Goal: Information Seeking & Learning: Learn about a topic

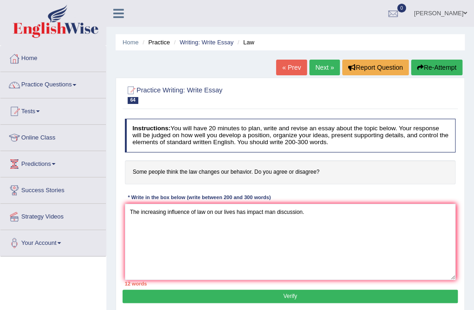
click at [263, 210] on textarea "The increasing influence of law on our lives has impact man discussion." at bounding box center [290, 242] width 331 height 76
drag, startPoint x: 276, startPoint y: 209, endPoint x: 387, endPoint y: 227, distance: 112.4
click at [277, 210] on textarea "The increasing influence of law on our lives has impact man discussion." at bounding box center [290, 242] width 331 height 76
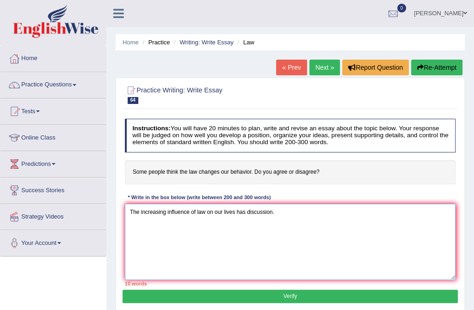
paste textarea "ignited numerous discussions."
click at [359, 214] on textarea "The increasing influence of law on our lives has ignited numerous discussions. …" at bounding box center [290, 242] width 331 height 76
type textarea "T"
paste textarea "The growing influence of law in our daily lives has sparked widespread discussi…"
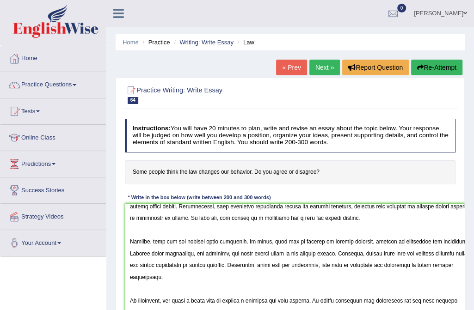
scroll to position [89, 0]
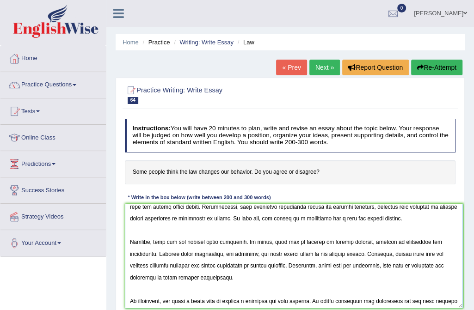
drag, startPoint x: 451, startPoint y: 275, endPoint x: 459, endPoint y: 299, distance: 24.4
click at [459, 304] on textarea at bounding box center [294, 256] width 338 height 104
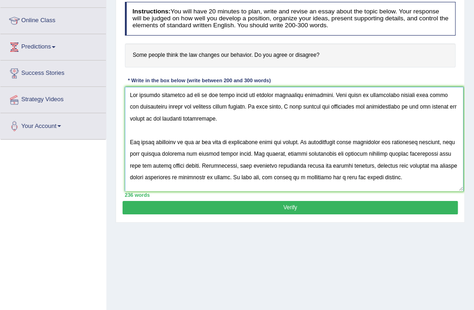
scroll to position [117, 0]
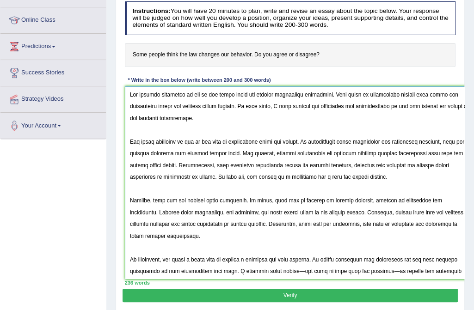
drag, startPoint x: 461, startPoint y: 187, endPoint x: 475, endPoint y: 275, distance: 89.9
click at [473, 193] on html "Toggle navigation Home Practice Questions Speaking Practice Read Aloud Repeat S…" at bounding box center [237, 38] width 474 height 310
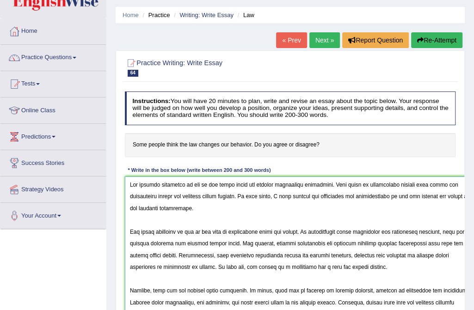
scroll to position [42, 0]
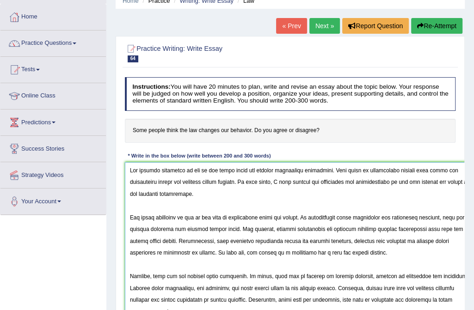
click at [126, 214] on textarea at bounding box center [301, 258] width 352 height 193
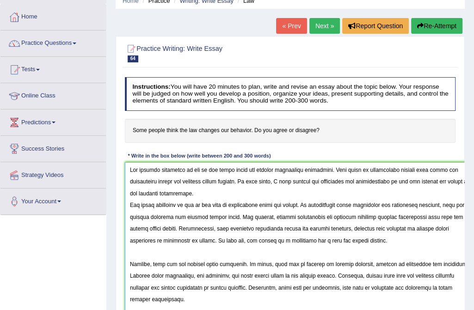
scroll to position [126, 0]
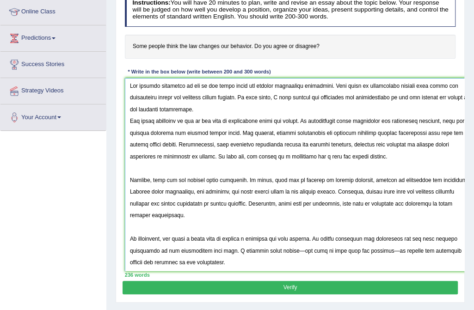
click at [129, 178] on textarea at bounding box center [301, 174] width 352 height 193
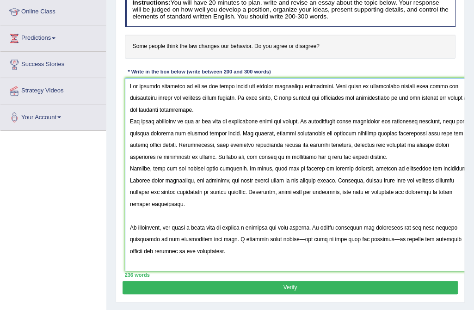
scroll to position [0, 0]
type textarea "The growing influence of law in our daily lives has sparked widespread discussi…"
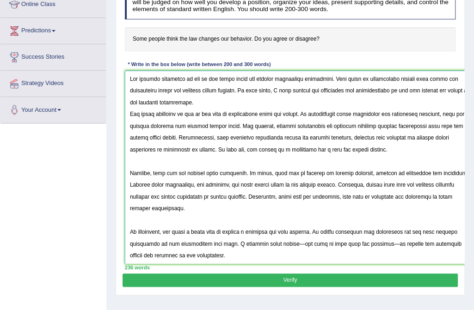
scroll to position [0, 0]
drag, startPoint x: 128, startPoint y: 79, endPoint x: 257, endPoint y: 257, distance: 219.8
click at [257, 258] on textarea at bounding box center [301, 167] width 352 height 193
click at [275, 214] on textarea at bounding box center [301, 167] width 352 height 193
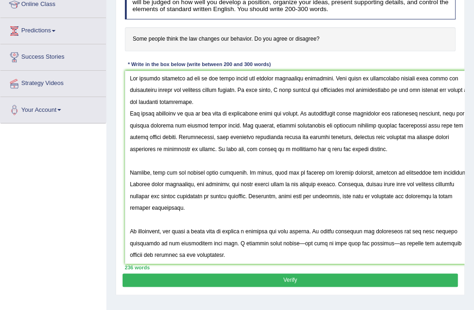
click at [286, 279] on button "Verify" at bounding box center [289, 280] width 335 height 13
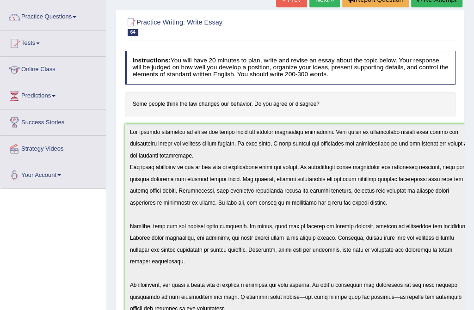
scroll to position [0, 0]
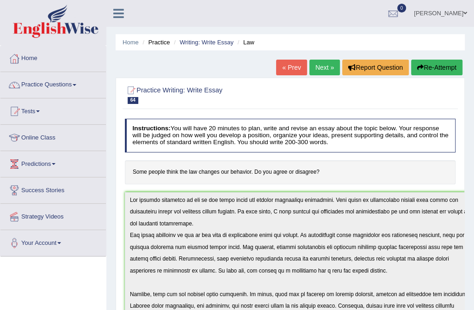
click at [322, 66] on link "Next »" at bounding box center [324, 68] width 31 height 16
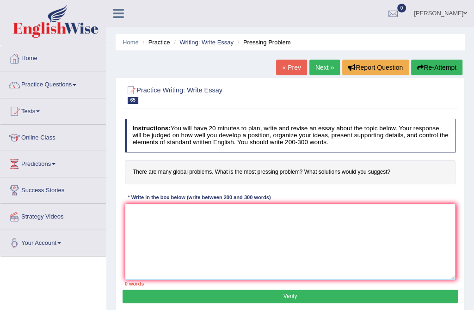
drag, startPoint x: 131, startPoint y: 212, endPoint x: 191, endPoint y: 225, distance: 61.4
click at [131, 212] on textarea at bounding box center [290, 242] width 331 height 76
type textarea "The increasing influence of write essay on our life has started many disccussio…"
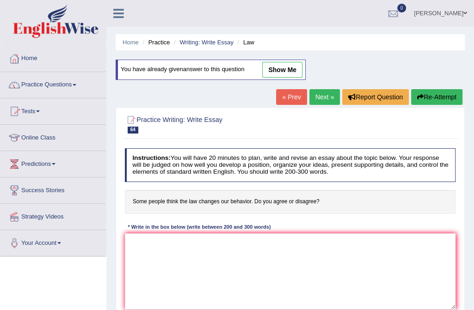
click at [59, 84] on link "Practice Questions" at bounding box center [52, 83] width 105 height 23
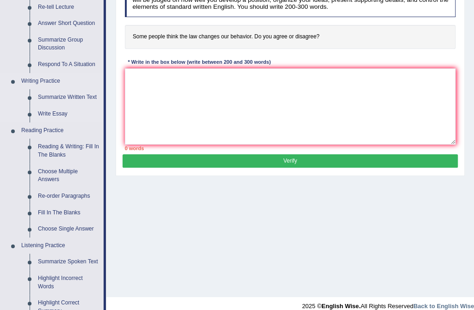
scroll to position [168, 0]
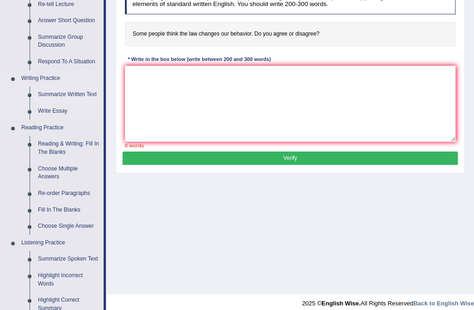
click at [64, 94] on link "Summarize Written Text" at bounding box center [69, 94] width 70 height 17
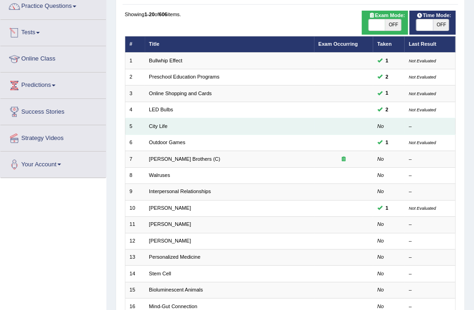
scroll to position [84, 0]
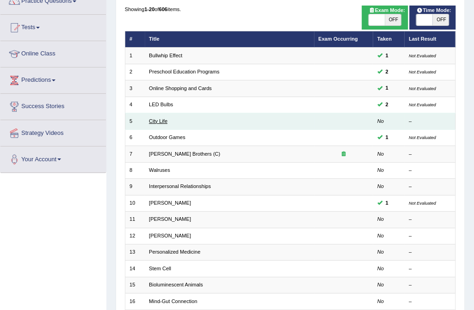
click at [159, 122] on link "City Life" at bounding box center [158, 121] width 18 height 6
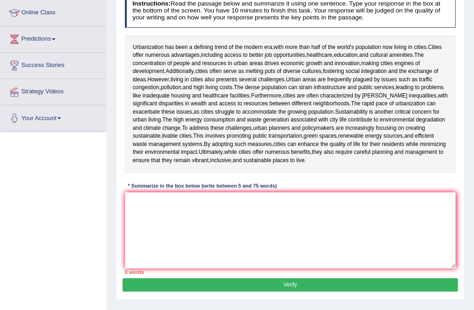
scroll to position [126, 0]
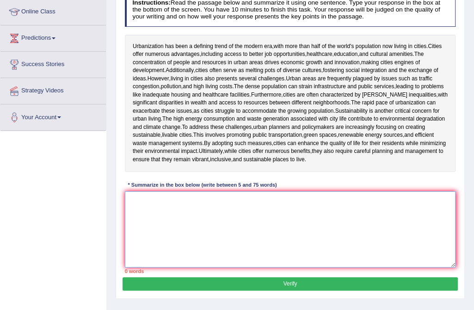
drag, startPoint x: 132, startPoint y: 217, endPoint x: 170, endPoint y: 216, distance: 38.4
click at [131, 216] on textarea at bounding box center [290, 229] width 331 height 76
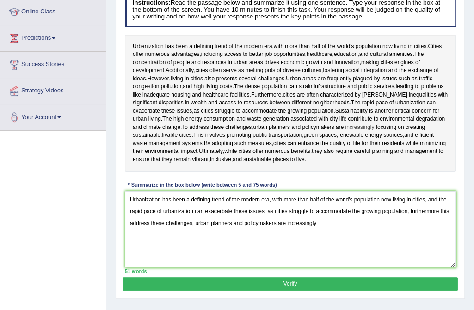
click at [355, 128] on span "increasingly" at bounding box center [359, 127] width 29 height 8
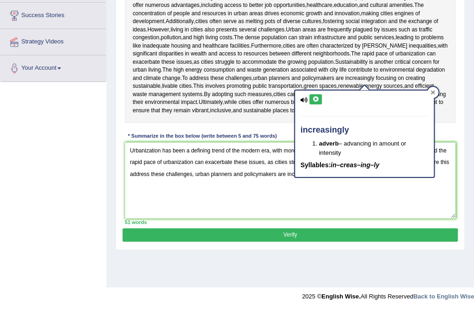
click at [428, 91] on div at bounding box center [432, 92] width 11 height 11
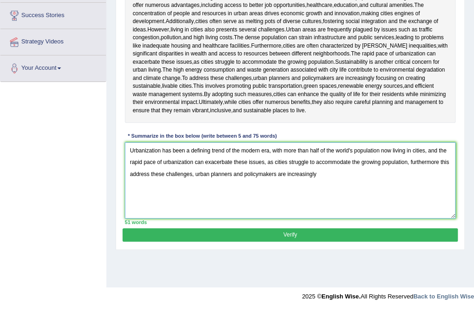
click at [328, 173] on textarea "Urbanization has been a defining trend of the modern era, with more than half o…" at bounding box center [290, 180] width 331 height 76
click at [416, 173] on textarea "Urbanization has been a defining trend of the modern era, with more than half o…" at bounding box center [290, 180] width 331 height 76
click at [426, 174] on textarea "Urbanization has been a defining trend of the modern era, with more than half o…" at bounding box center [290, 180] width 331 height 76
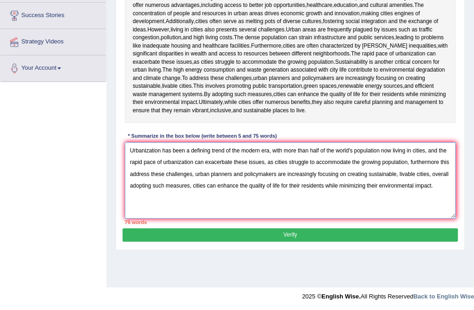
click at [356, 185] on textarea "Urbanization has been a defining trend of the modern era, with more than half o…" at bounding box center [290, 180] width 331 height 76
click at [398, 185] on textarea "Urbanization has been a defining trend of the modern era, with more than half o…" at bounding box center [290, 180] width 331 height 76
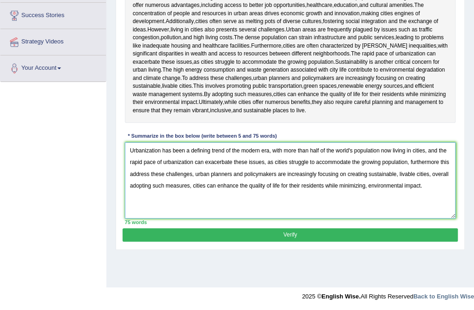
type textarea "Urbanization has been a defining trend of the modern era, with more than half o…"
click at [296, 233] on button "Verify" at bounding box center [289, 234] width 335 height 13
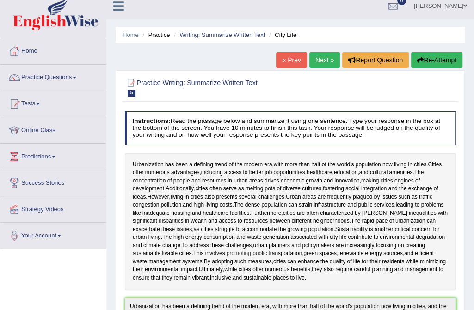
scroll to position [0, 0]
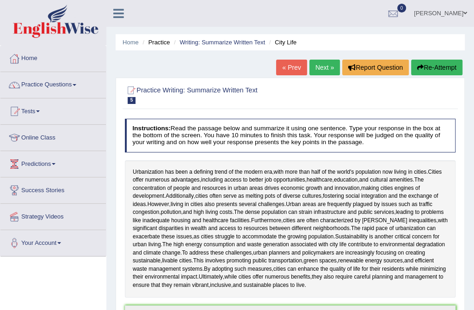
click at [331, 67] on link "Next »" at bounding box center [324, 68] width 31 height 16
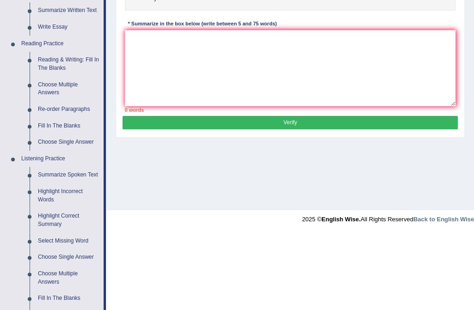
scroll to position [210, 0]
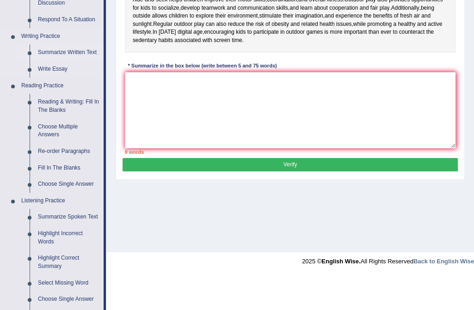
click at [72, 52] on link "Summarize Written Text" at bounding box center [69, 52] width 70 height 17
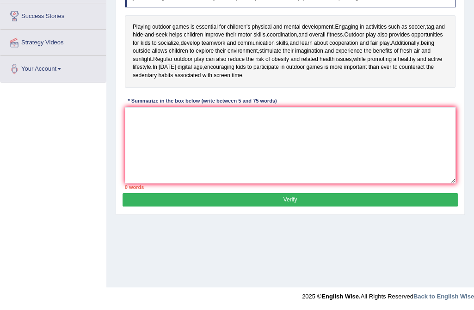
scroll to position [127, 0]
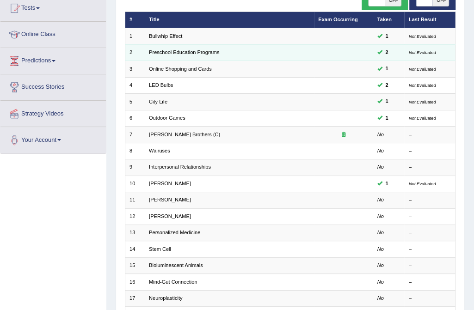
scroll to position [126, 0]
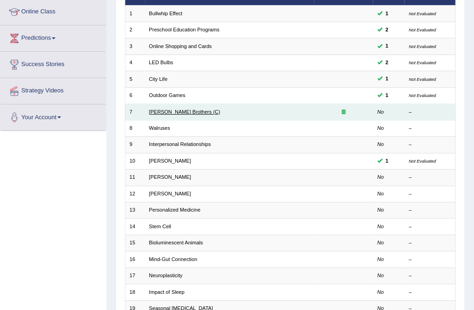
click at [173, 112] on link "[PERSON_NAME] Brothers (C)" at bounding box center [184, 112] width 71 height 6
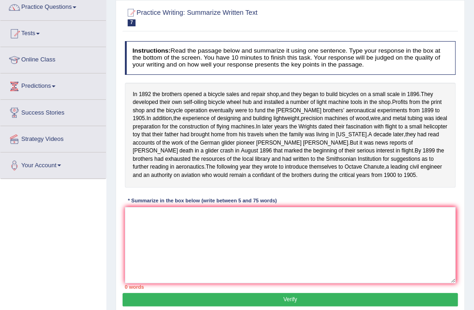
scroll to position [126, 0]
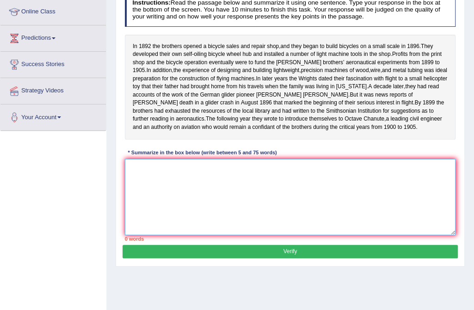
drag, startPoint x: 143, startPoint y: 178, endPoint x: 148, endPoint y: 177, distance: 5.2
click at [145, 178] on textarea at bounding box center [290, 197] width 331 height 76
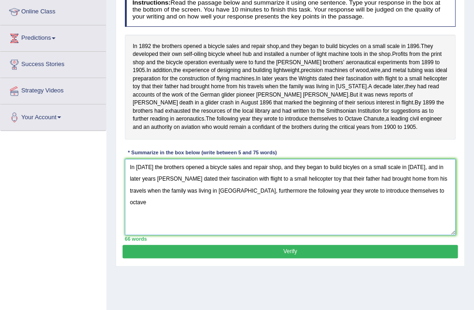
click at [385, 207] on textarea "In 1892 the brothers opened a bicycle sales and repair shop, and they began to …" at bounding box center [290, 197] width 331 height 76
click at [401, 206] on textarea "In 1892 the brothers opened a bicycle sales and repair shop, and they began to …" at bounding box center [290, 197] width 331 height 76
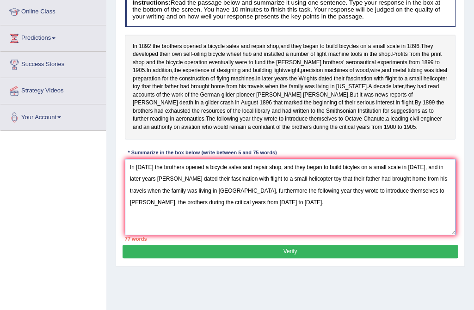
type textarea "In 1892 the brothers opened a bicycle sales and repair shop, and they began to …"
click at [288, 258] on button "Verify" at bounding box center [289, 251] width 335 height 13
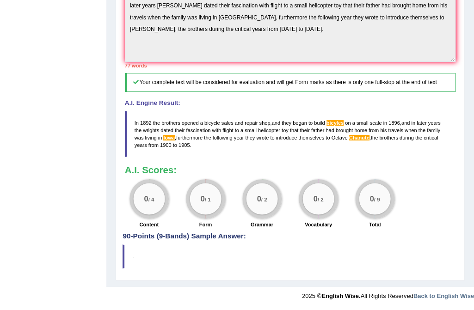
scroll to position [302, 0]
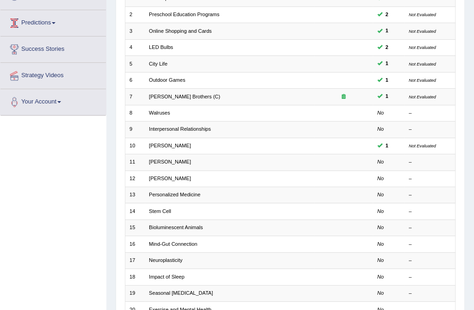
scroll to position [126, 0]
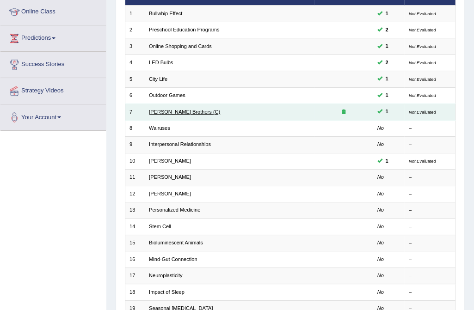
click at [171, 113] on link "[PERSON_NAME] Brothers (C)" at bounding box center [184, 112] width 71 height 6
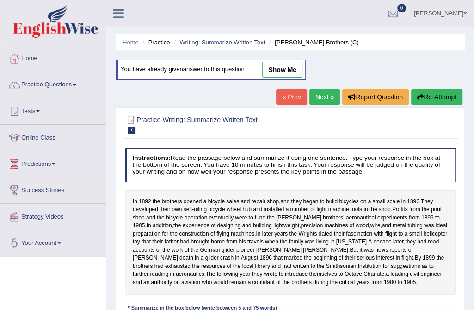
click at [422, 95] on icon "button" at bounding box center [420, 97] width 6 height 6
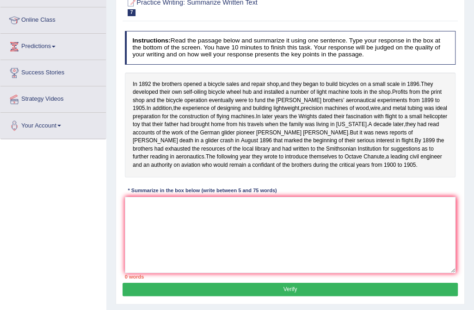
scroll to position [134, 0]
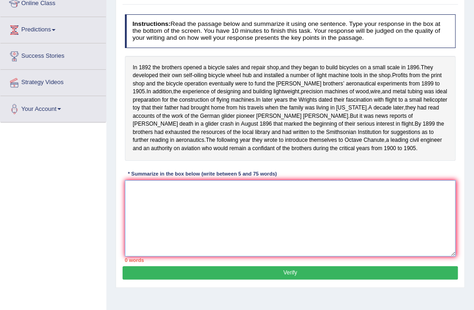
click at [139, 197] on textarea at bounding box center [290, 218] width 331 height 76
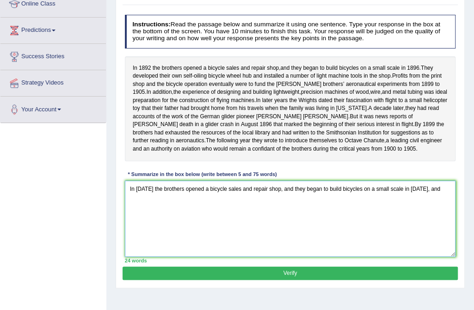
scroll to position [133, 0]
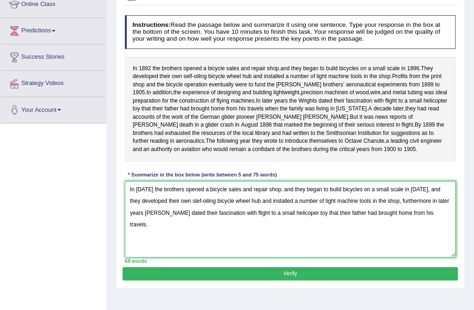
type textarea "In 1892 the brothers opened a bicycle sales and repair shop, and they began to …"
click at [289, 281] on button "Verify" at bounding box center [289, 273] width 335 height 13
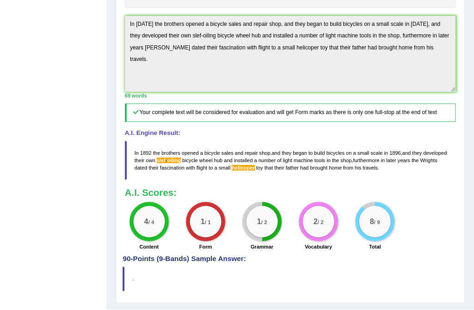
scroll to position [267, 0]
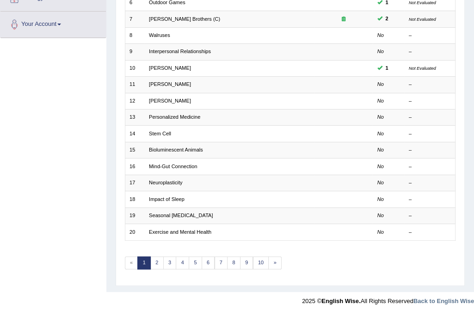
scroll to position [220, 0]
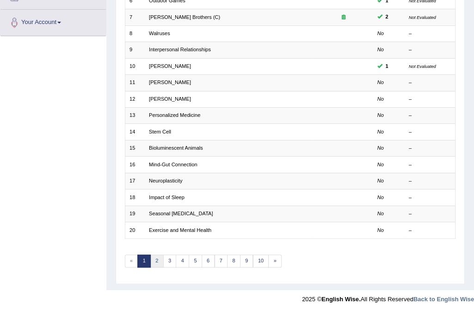
click at [156, 259] on link "2" at bounding box center [156, 261] width 13 height 13
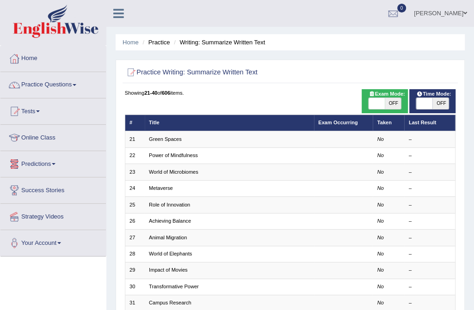
click at [73, 82] on link "Practice Questions" at bounding box center [52, 83] width 105 height 23
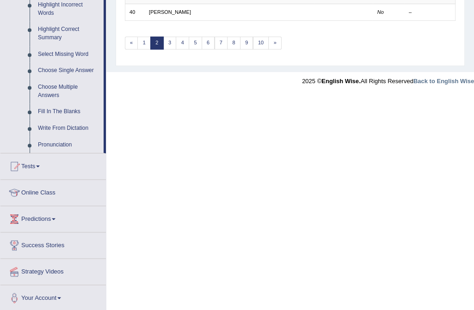
scroll to position [439, 0]
click at [143, 39] on link "1" at bounding box center [143, 42] width 13 height 13
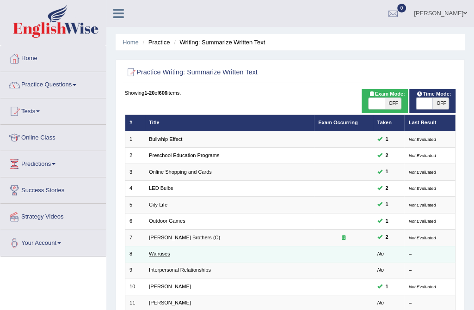
click at [160, 251] on link "Walruses" at bounding box center [159, 254] width 21 height 6
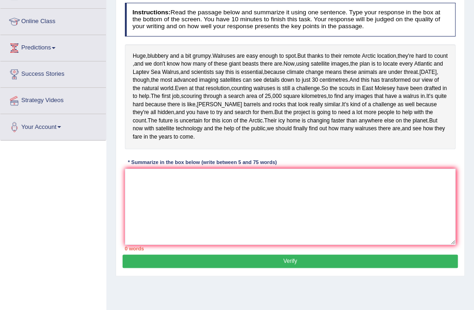
scroll to position [117, 0]
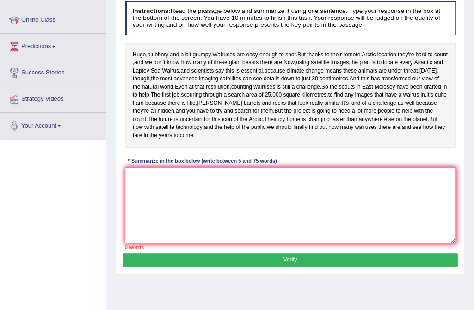
click at [149, 219] on textarea at bounding box center [290, 205] width 331 height 76
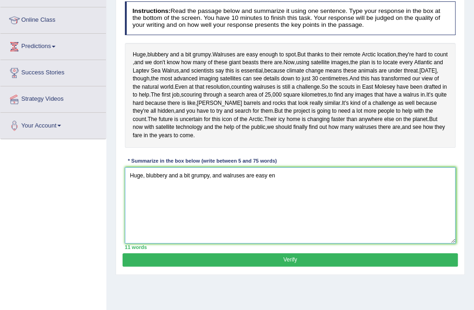
click at [151, 219] on textarea "Huge, blubbery and a bit grumpy, and walruses are easy en" at bounding box center [290, 205] width 331 height 76
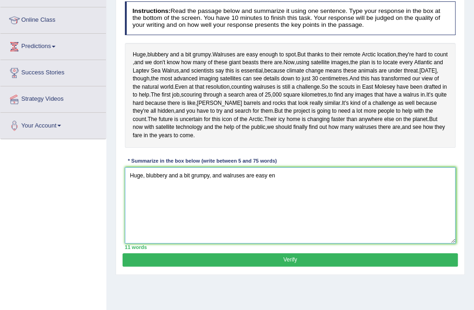
click at [151, 219] on textarea "Huge, blubbery and a bit grumpy, and walruses are easy en" at bounding box center [290, 205] width 331 height 76
click at [294, 209] on textarea "Huge, blubbery and a bit grumpy, and walruses are easy en" at bounding box center [290, 205] width 331 height 76
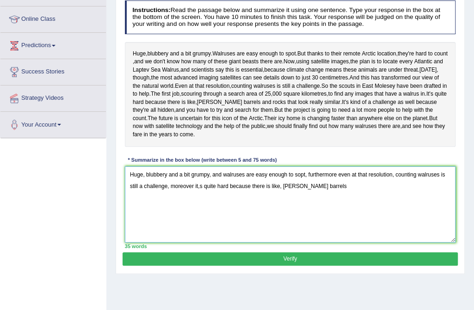
scroll to position [119, 0]
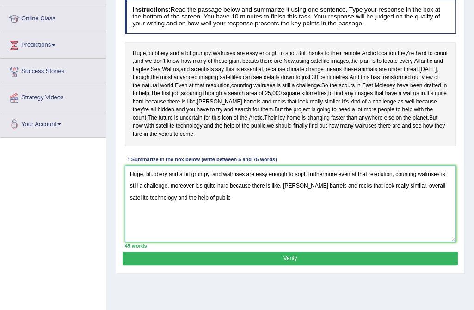
click at [296, 208] on textarea "Huge, blubbery and a bit grumpy, and walruses are easy enough to sopt, furtherm…" at bounding box center [290, 204] width 331 height 76
click at [298, 214] on textarea "Huge, blubbery and a bit grumpy, and walruses are easy enough to spt, furthermo…" at bounding box center [290, 204] width 331 height 76
click at [212, 239] on textarea "Huge, blubbery and a bit grumpy, and walruses are easy enough to spot, furtherm…" at bounding box center [290, 204] width 331 height 76
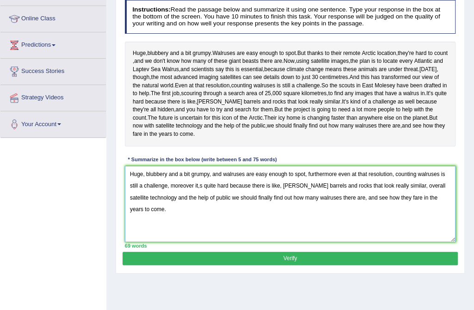
type textarea "Huge, blubbery and a bit grumpy, and walruses are easy enough to spot, furtherm…"
click at [288, 265] on button "Verify" at bounding box center [289, 258] width 335 height 13
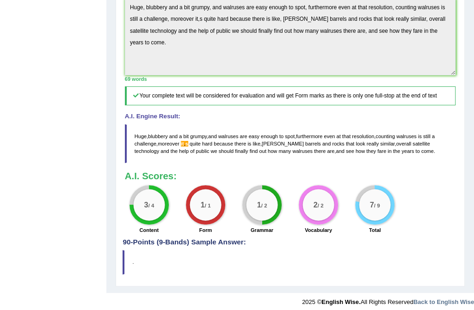
scroll to position [269, 0]
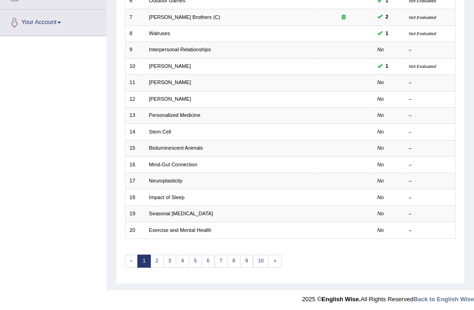
scroll to position [220, 0]
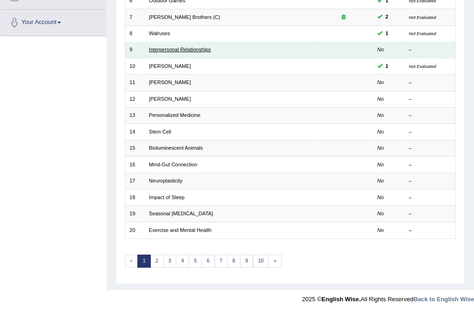
click at [192, 47] on link "Interpersonal Relationships" at bounding box center [180, 50] width 62 height 6
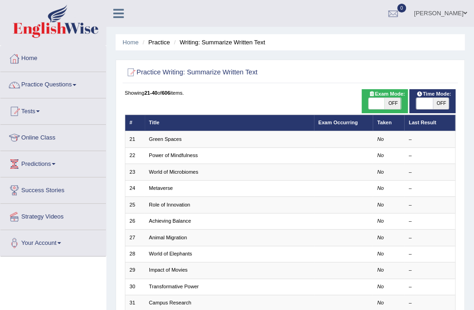
scroll to position [220, 0]
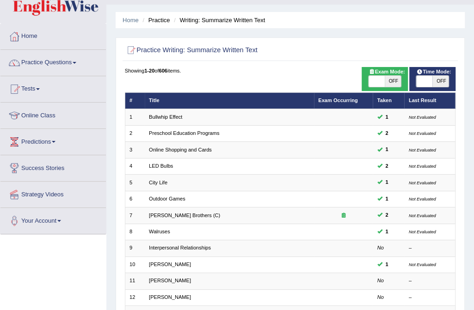
scroll to position [19, 0]
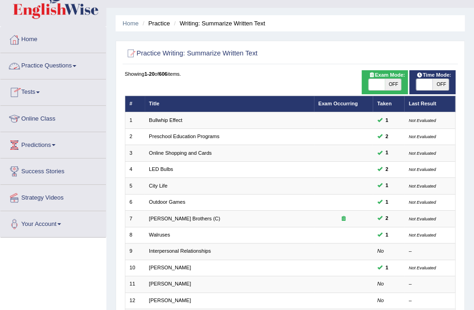
click at [41, 62] on link "Practice Questions" at bounding box center [52, 64] width 105 height 23
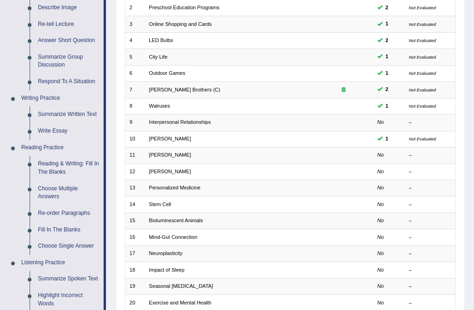
scroll to position [153, 0]
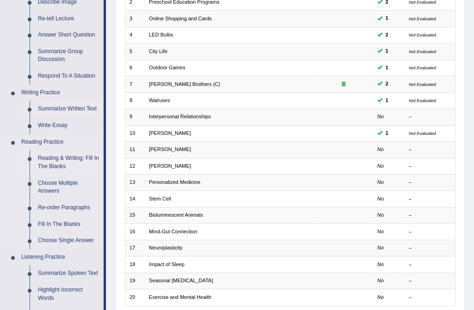
click at [55, 163] on link "Reading & Writing: Fill In The Blanks" at bounding box center [69, 162] width 70 height 24
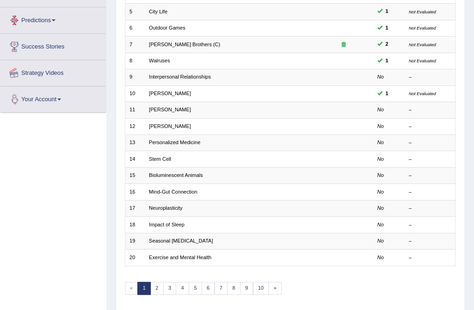
scroll to position [220, 0]
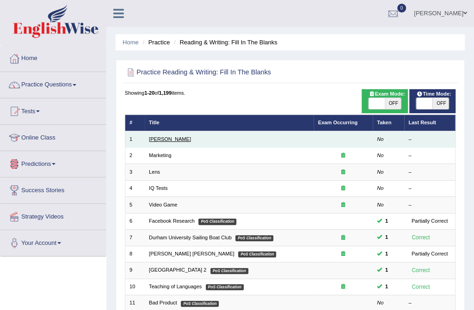
click at [170, 140] on link "[PERSON_NAME]" at bounding box center [170, 139] width 42 height 6
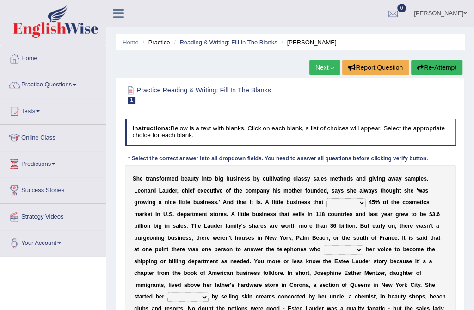
click at [326, 202] on select "has controls makes maintains" at bounding box center [345, 202] width 39 height 9
select select "maintains"
click at [326, 198] on select "has controls makes maintains" at bounding box center [345, 202] width 39 height 9
click at [326, 201] on select "has controls makes maintains" at bounding box center [345, 202] width 39 height 9
click at [326, 198] on select "has controls makes maintains" at bounding box center [345, 202] width 39 height 9
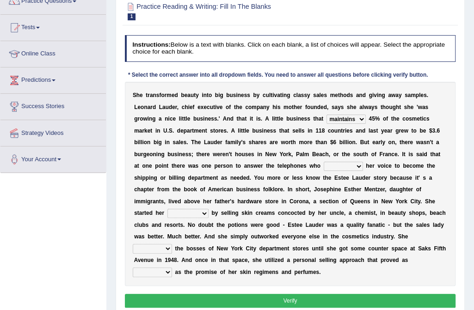
scroll to position [84, 0]
click at [324, 165] on select "switched changed raised used" at bounding box center [343, 166] width 39 height 9
select select "switched"
click at [324, 162] on select "switched changed raised used" at bounding box center [343, 166] width 39 height 9
click at [324, 166] on select "switched changed raised used" at bounding box center [343, 166] width 39 height 9
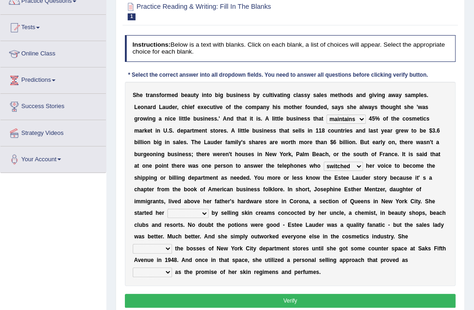
click at [208, 209] on select "job institute companion enterprise" at bounding box center [187, 213] width 41 height 9
select select "enterprise"
click at [208, 209] on select "job institute companion enterprise" at bounding box center [187, 213] width 41 height 9
click at [170, 244] on select "stated bridged stalked heaved" at bounding box center [152, 248] width 39 height 9
select select "stalked"
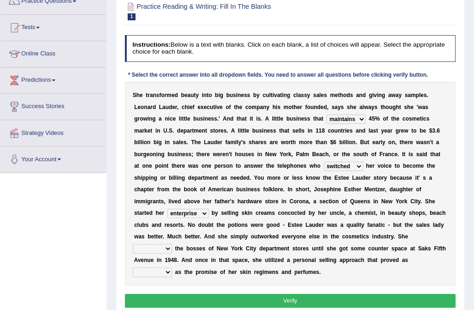
click at [133, 244] on select "stated bridged stalked heaved" at bounding box center [152, 248] width 39 height 9
click at [172, 268] on select "potent ruthless potential expensive" at bounding box center [152, 272] width 39 height 9
select select "potent"
click at [172, 268] on select "potent ruthless potential expensive" at bounding box center [152, 272] width 39 height 9
click at [329, 294] on button "Verify" at bounding box center [290, 300] width 331 height 13
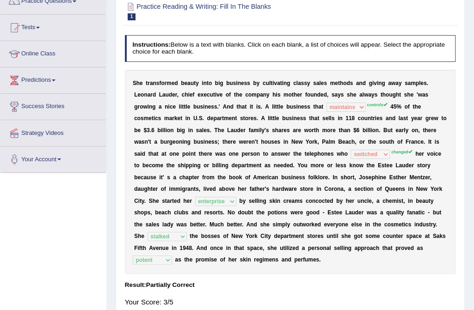
click at [367, 104] on sup "controls" at bounding box center [377, 105] width 20 height 5
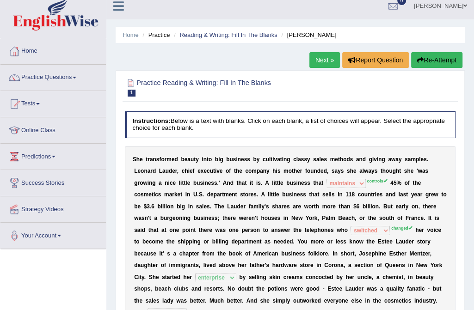
scroll to position [0, 0]
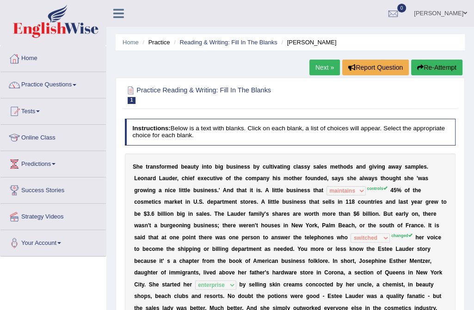
click at [320, 67] on link "Next »" at bounding box center [324, 68] width 31 height 16
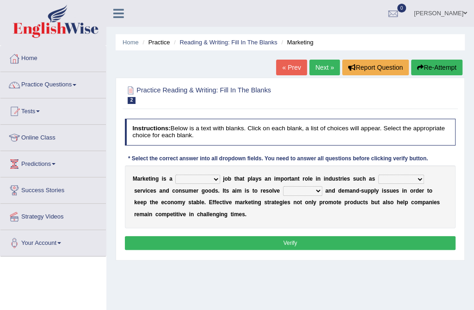
click at [80, 85] on link "Practice Questions" at bounding box center [52, 83] width 105 height 23
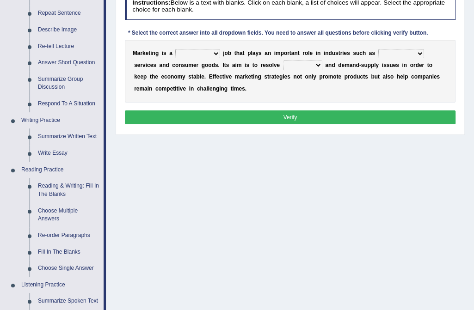
scroll to position [134, 0]
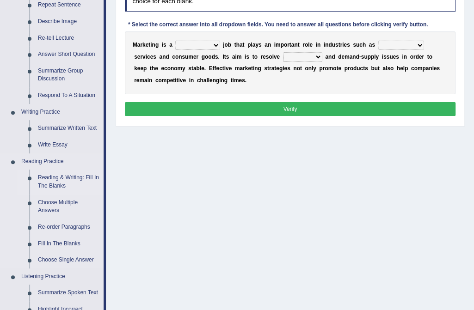
click at [72, 179] on link "Reading & Writing: Fill In The Blanks" at bounding box center [69, 182] width 70 height 24
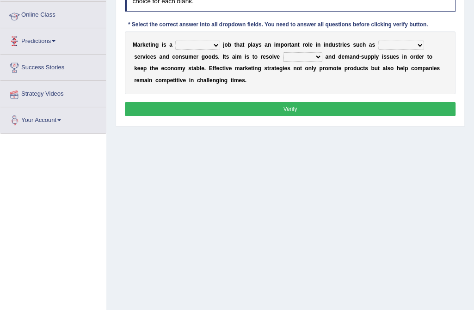
scroll to position [175, 0]
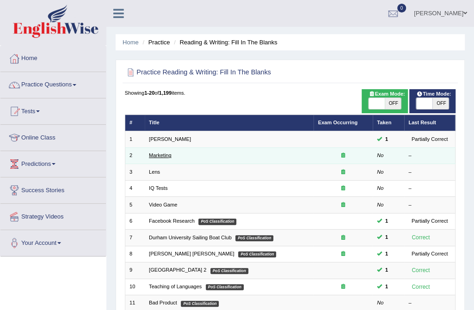
click at [157, 154] on link "Marketing" at bounding box center [160, 156] width 23 height 6
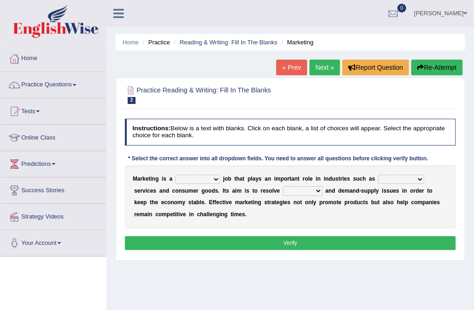
click at [211, 178] on select "professional flexible parochial descriptive" at bounding box center [197, 179] width 44 height 9
select select "parochial"
click at [175, 175] on select "professional flexible parochial descriptive" at bounding box center [197, 179] width 44 height 9
click at [400, 178] on select "civil financial conventional foremost" at bounding box center [401, 179] width 46 height 9
select select "financial"
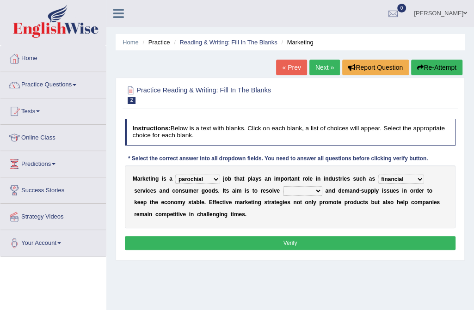
click at [378, 175] on select "civil financial conventional foremost" at bounding box center [401, 179] width 46 height 9
click at [283, 190] on select "imbalance excess symmetry budget" at bounding box center [302, 190] width 39 height 9
select select "imbalance"
click at [283, 186] on select "imbalance excess symmetry budget" at bounding box center [302, 190] width 39 height 9
click at [287, 241] on button "Verify" at bounding box center [290, 242] width 331 height 13
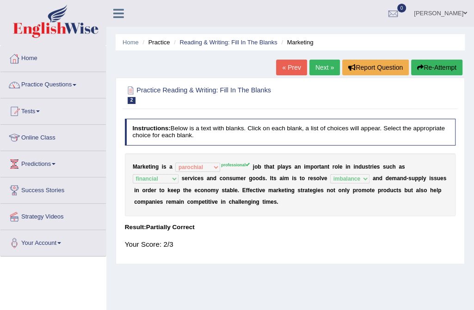
click at [323, 66] on link "Next »" at bounding box center [324, 68] width 31 height 16
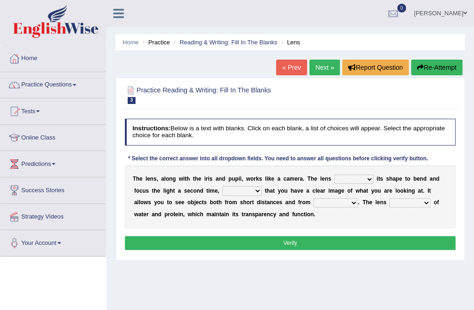
click at [356, 179] on select "adjusts shows selects presents" at bounding box center [353, 179] width 39 height 9
select select "adjusts"
click at [334, 175] on select "adjusts shows selects presents" at bounding box center [353, 179] width 39 height 9
click at [235, 189] on select "ensures to ensure ensure ensured" at bounding box center [241, 190] width 39 height 9
select select "ensure"
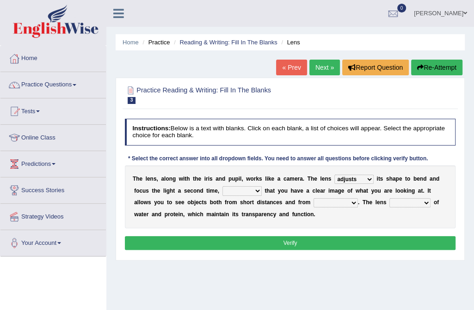
click at [222, 186] on select "ensures to ensure ensure ensured" at bounding box center [241, 190] width 39 height 9
click at [313, 201] on select "far away in between further apart all along" at bounding box center [335, 202] width 44 height 9
select select "further apart"
click at [313, 198] on select "far away in between further apart all along" at bounding box center [335, 202] width 44 height 9
click at [389, 201] on select "constitutes comprises composes consists" at bounding box center [409, 202] width 41 height 9
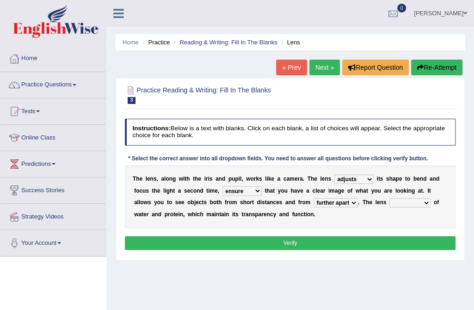
select select "comprises"
click at [389, 198] on select "constitutes comprises composes consists" at bounding box center [409, 202] width 41 height 9
click at [323, 245] on button "Verify" at bounding box center [290, 242] width 331 height 13
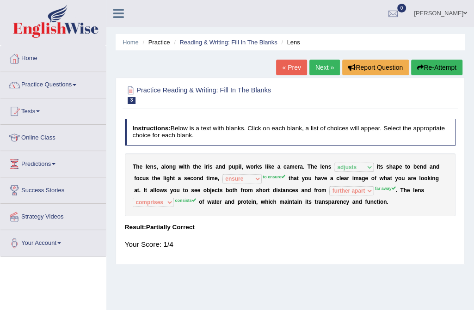
click at [437, 66] on button "Re-Attempt" at bounding box center [436, 68] width 51 height 16
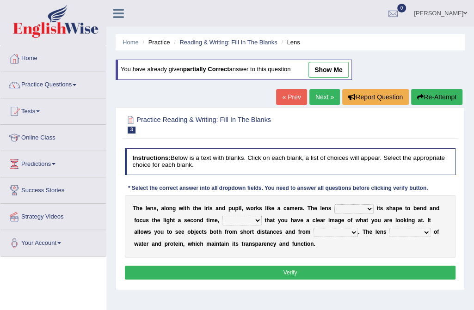
click at [357, 209] on select "adjusts shows selects presents" at bounding box center [353, 208] width 39 height 9
select select "adjusts"
click at [334, 204] on select "adjusts shows selects presents" at bounding box center [353, 208] width 39 height 9
click at [236, 221] on select "ensures to ensure ensure ensured" at bounding box center [241, 220] width 39 height 9
select select "to ensure"
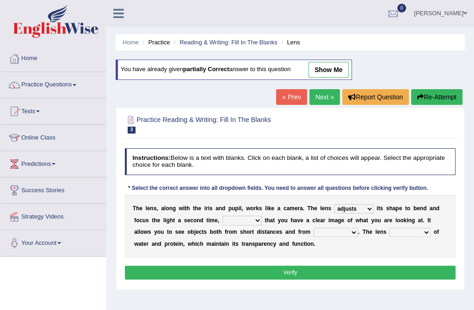
click at [222, 216] on select "ensures to ensure ensure ensured" at bounding box center [241, 220] width 39 height 9
click at [313, 231] on select "far away in between further apart all along" at bounding box center [335, 232] width 44 height 9
select select "far away"
click at [313, 228] on select "far away in between further apart all along" at bounding box center [335, 232] width 44 height 9
click at [389, 229] on select "constitutes comprises composes consists" at bounding box center [409, 232] width 41 height 9
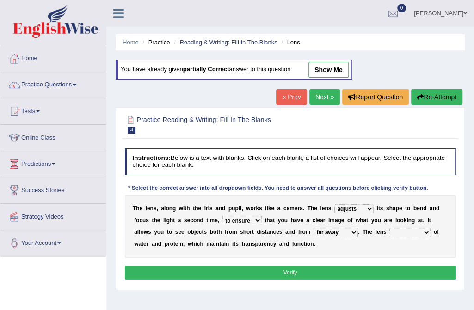
select select "consists"
click at [389, 228] on select "constitutes comprises composes consists" at bounding box center [409, 232] width 41 height 9
click at [343, 266] on button "Verify" at bounding box center [290, 272] width 331 height 13
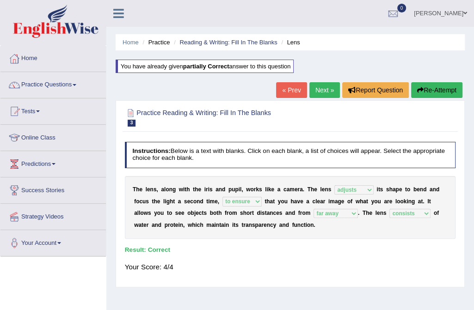
click at [325, 89] on link "Next »" at bounding box center [324, 90] width 31 height 16
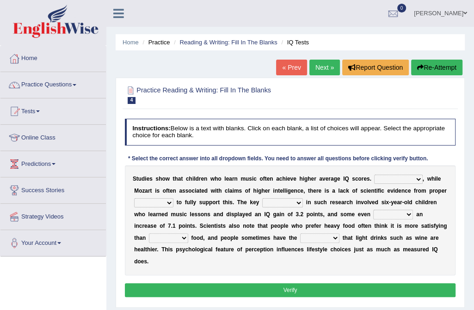
click at [398, 178] on select "However Therefore Consequently While" at bounding box center [398, 179] width 48 height 9
click at [374, 175] on select "However Therefore Consequently While" at bounding box center [398, 179] width 48 height 9
click at [397, 180] on select "However Therefore Consequently While" at bounding box center [398, 179] width 48 height 9
select select "Consequently"
click at [374, 175] on select "However Therefore Consequently While" at bounding box center [398, 179] width 48 height 9
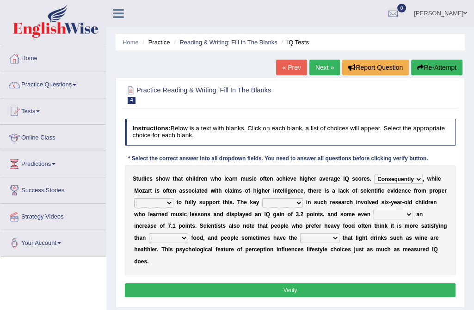
click at [173, 198] on select "test tests testing tested" at bounding box center [153, 202] width 39 height 9
select select "testing"
click at [173, 198] on select "test tests testing tested" at bounding box center [153, 202] width 39 height 9
click at [262, 202] on select "process goal implication odd" at bounding box center [282, 202] width 41 height 9
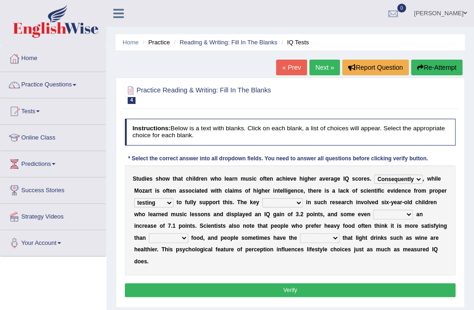
select select "process"
click at [262, 198] on select "process goal implication odd" at bounding box center [282, 202] width 41 height 9
click at [262, 202] on select "process goal implication odd" at bounding box center [282, 202] width 41 height 9
click at [373, 214] on select "exhibited taught learned threatened" at bounding box center [393, 214] width 40 height 9
select select "exhibited"
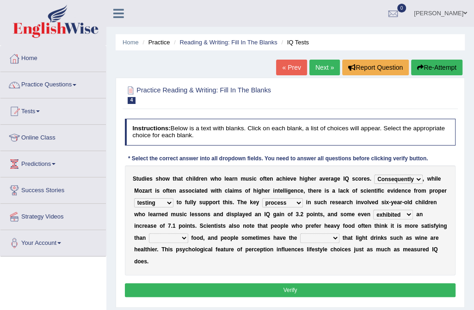
click at [373, 210] on select "exhibited taught learned threatened" at bounding box center [393, 214] width 40 height 9
click at [188, 233] on select "choosy lighter cushiony spooky" at bounding box center [168, 237] width 39 height 9
select select "choosy"
click at [188, 233] on select "choosy lighter cushiony spooky" at bounding box center [168, 237] width 39 height 9
click at [300, 238] on select "illusion sight anecdote intention" at bounding box center [319, 237] width 39 height 9
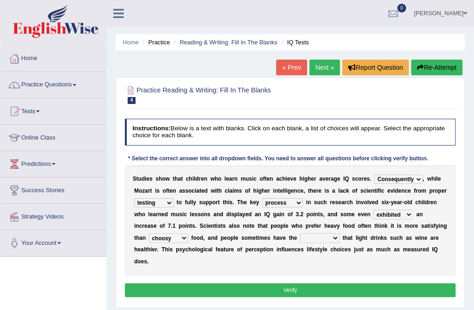
select select "sight"
click at [300, 233] on select "illusion sight anecdote intention" at bounding box center [319, 237] width 39 height 9
click at [297, 283] on button "Verify" at bounding box center [290, 289] width 331 height 13
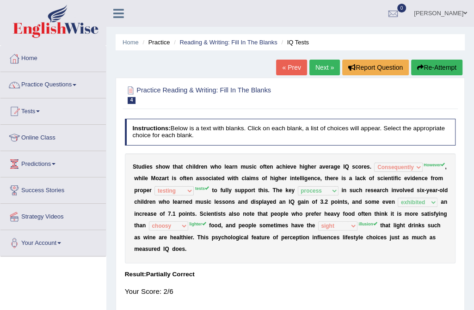
click at [436, 67] on button "Re-Attempt" at bounding box center [436, 68] width 51 height 16
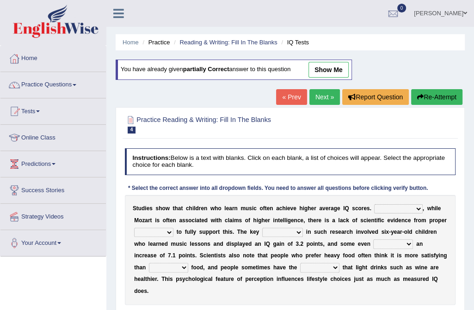
click at [398, 208] on select "However Therefore Consequently While" at bounding box center [398, 208] width 48 height 9
select select "However"
click at [374, 204] on select "However Therefore Consequently While" at bounding box center [398, 208] width 48 height 9
click at [173, 228] on select "test tests testing tested" at bounding box center [153, 232] width 39 height 9
select select "tests"
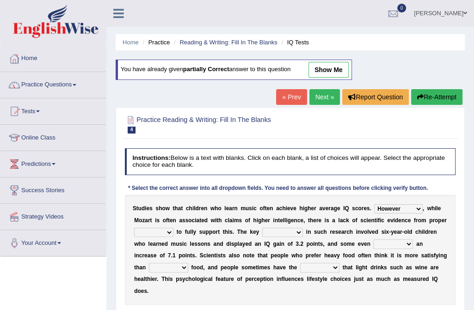
click at [173, 228] on select "test tests testing tested" at bounding box center [153, 232] width 39 height 9
click at [262, 228] on select "process goal implication odd" at bounding box center [282, 232] width 41 height 9
select select "process"
click at [262, 228] on select "process goal implication odd" at bounding box center [282, 232] width 41 height 9
click at [373, 242] on select "exhibited taught learned threatened" at bounding box center [393, 243] width 40 height 9
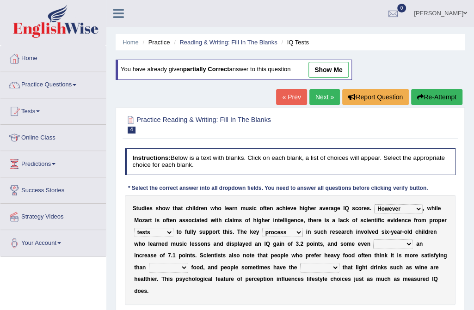
select select "taught"
click at [373, 239] on select "exhibited taught learned threatened" at bounding box center [393, 243] width 40 height 9
click at [188, 263] on select "choosy lighter cushiony spooky" at bounding box center [168, 267] width 39 height 9
select select "lighter"
click at [188, 263] on select "choosy lighter cushiony spooky" at bounding box center [168, 267] width 39 height 9
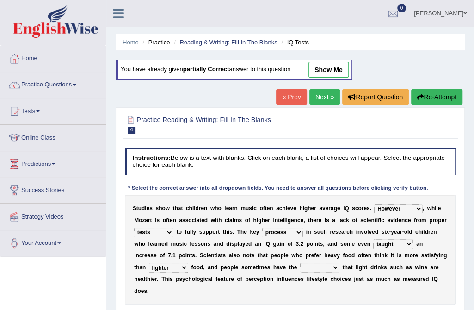
click at [300, 268] on select "illusion sight anecdote intention" at bounding box center [319, 267] width 39 height 9
select select "illusion"
click at [300, 263] on select "illusion sight anecdote intention" at bounding box center [319, 267] width 39 height 9
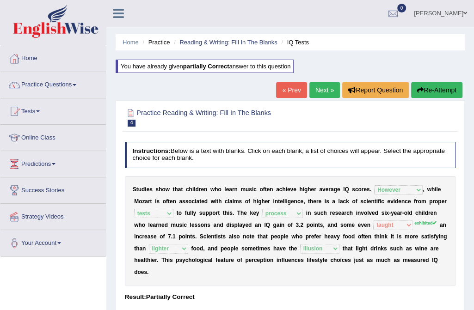
click at [332, 86] on link "Next »" at bounding box center [324, 90] width 31 height 16
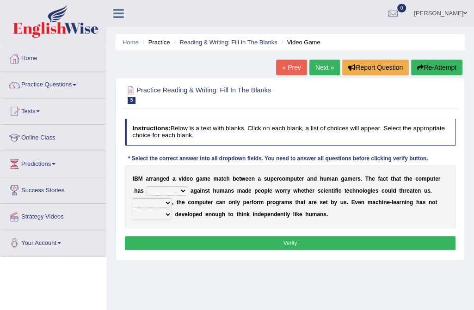
click at [168, 190] on select "competed fought acted challenged" at bounding box center [167, 190] width 41 height 9
select select "competed"
click at [147, 186] on select "competed fought acted challenged" at bounding box center [167, 190] width 41 height 9
click at [172, 198] on select "Moreover However Thus So" at bounding box center [152, 202] width 39 height 9
select select "However"
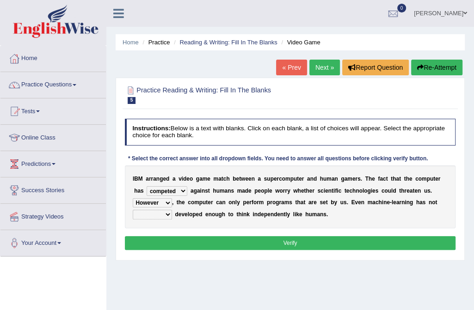
click at [172, 198] on select "Moreover However Thus So" at bounding box center [152, 202] width 39 height 9
click at [172, 210] on select "yet still only just" at bounding box center [152, 214] width 39 height 9
select select "yet"
click at [172, 210] on select "yet still only just" at bounding box center [152, 214] width 39 height 9
click at [361, 245] on button "Verify" at bounding box center [290, 242] width 331 height 13
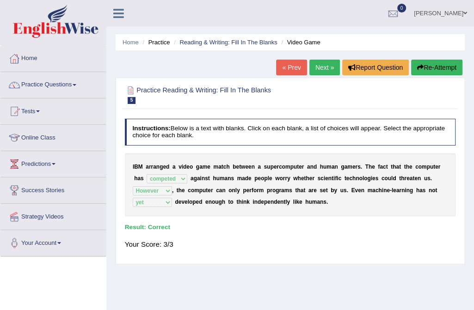
click at [324, 65] on link "Next »" at bounding box center [324, 68] width 31 height 16
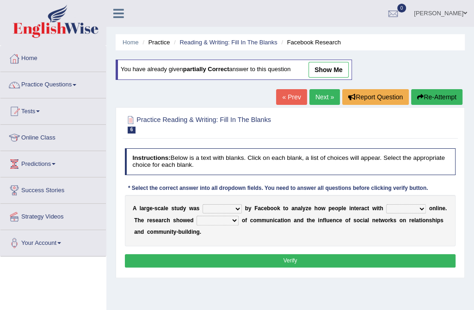
click at [234, 208] on select "surveyed had asked made" at bounding box center [221, 208] width 39 height 9
select select "made"
click at [202, 204] on select "surveyed had asked made" at bounding box center [221, 208] width 39 height 9
click at [407, 208] on select "together all each other another" at bounding box center [406, 208] width 40 height 9
select select "each other"
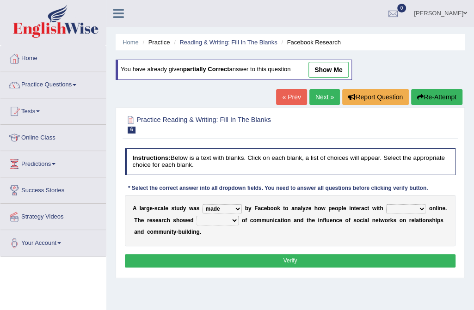
click at [386, 204] on select "together all each other another" at bounding box center [406, 208] width 40 height 9
click at [217, 219] on select "advantages standards fellowships patterns" at bounding box center [217, 220] width 42 height 9
select select "advantages"
click at [196, 216] on select "advantages standards fellowships patterns" at bounding box center [217, 220] width 42 height 9
click at [316, 262] on button "Verify" at bounding box center [290, 260] width 331 height 13
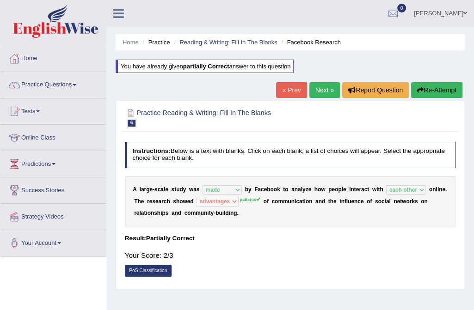
click at [429, 85] on button "Re-Attempt" at bounding box center [436, 90] width 51 height 16
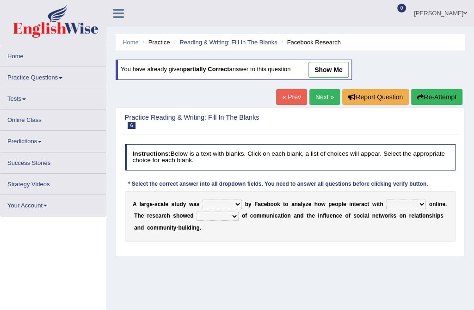
click at [236, 205] on select "surveyed had asked made" at bounding box center [221, 204] width 39 height 9
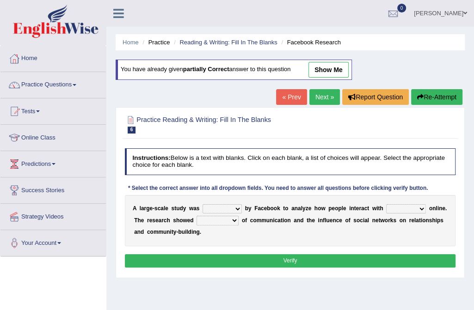
select select "made"
click at [202, 204] on select "surveyed had asked made" at bounding box center [221, 208] width 39 height 9
click at [409, 208] on select "together all each other another" at bounding box center [406, 208] width 40 height 9
select select "each other"
click at [386, 204] on select "together all each other another" at bounding box center [406, 208] width 40 height 9
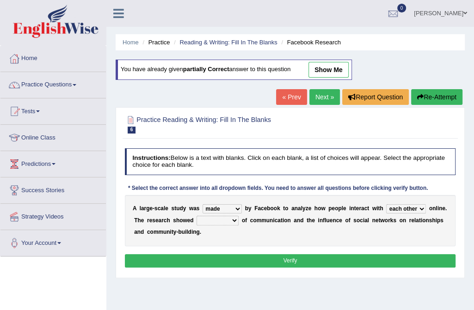
click at [213, 217] on select "advantages standards fellowships patterns" at bounding box center [217, 220] width 42 height 9
select select "patterns"
click at [196, 216] on select "advantages standards fellowships patterns" at bounding box center [217, 220] width 42 height 9
click at [255, 267] on div "Instructions: Below is a text with blanks. Click on each blank, a list of choic…" at bounding box center [289, 209] width 335 height 129
click at [265, 262] on button "Verify" at bounding box center [290, 260] width 331 height 13
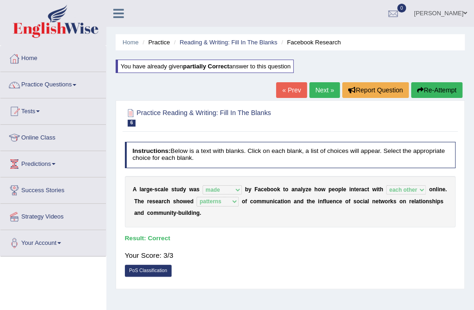
click at [326, 86] on link "Next »" at bounding box center [324, 90] width 31 height 16
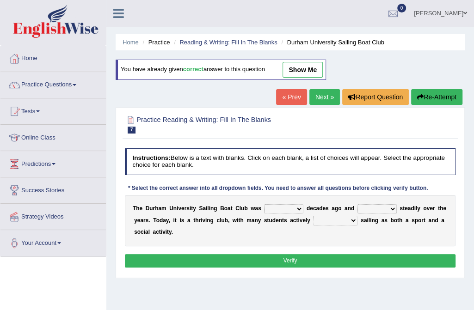
click at [291, 208] on select "found fund founded find" at bounding box center [283, 208] width 39 height 9
select select "found"
click at [264, 204] on select "found fund founded find" at bounding box center [283, 208] width 39 height 9
click at [381, 206] on select "grow growing has grown grown" at bounding box center [376, 208] width 39 height 9
select select "has grown"
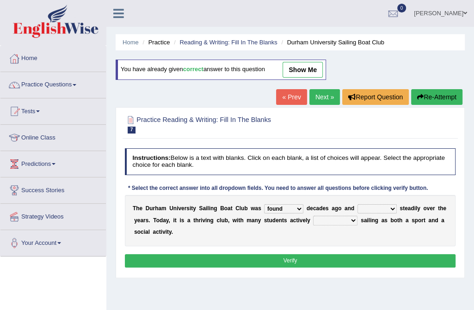
click at [357, 204] on select "grow growing has grown grown" at bounding box center [376, 208] width 39 height 9
click at [319, 218] on select "enjoy enjoyed are enjoying enjoying" at bounding box center [335, 220] width 44 height 9
select select "are enjoying"
click at [313, 216] on select "enjoy enjoyed are enjoying enjoying" at bounding box center [335, 220] width 44 height 9
click at [290, 254] on button "Verify" at bounding box center [290, 260] width 331 height 13
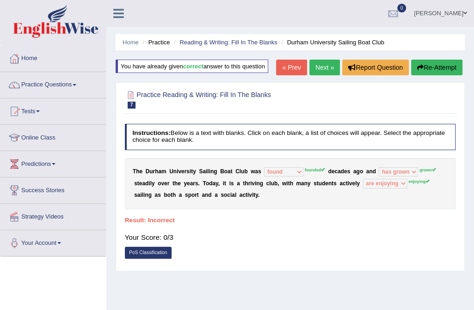
click at [431, 67] on button "Re-Attempt" at bounding box center [436, 68] width 51 height 16
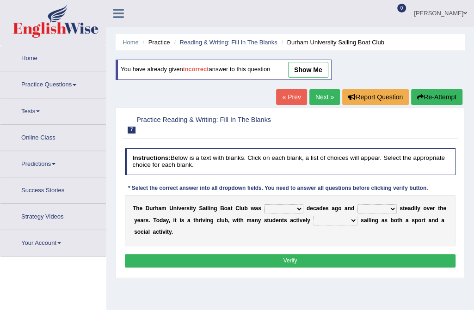
click at [288, 204] on select "found fund founded find" at bounding box center [283, 208] width 39 height 9
select select "founded"
click at [264, 204] on select "found fund founded find" at bounding box center [283, 208] width 39 height 9
click at [379, 208] on select "grow growing has grown grown" at bounding box center [376, 208] width 39 height 9
select select "grown"
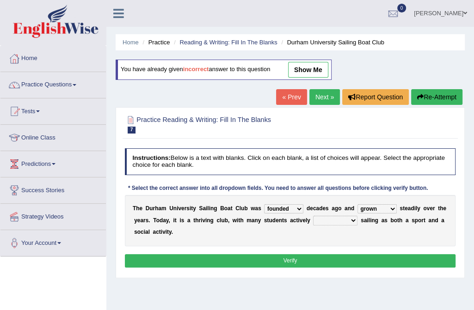
click at [357, 204] on select "grow growing has grown grown" at bounding box center [376, 208] width 39 height 9
click at [318, 220] on select "enjoy enjoyed are enjoying enjoying" at bounding box center [335, 220] width 44 height 9
select select "enjoyed"
click at [313, 216] on select "enjoy enjoyed are enjoying enjoying" at bounding box center [335, 220] width 44 height 9
click at [305, 254] on button "Verify" at bounding box center [290, 260] width 331 height 13
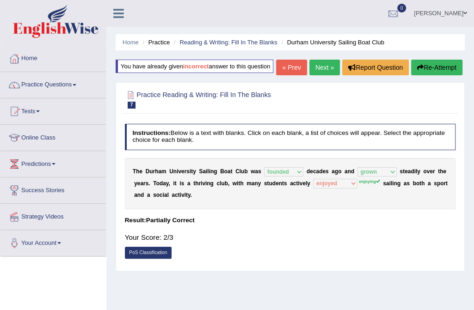
click at [317, 68] on link "Next »" at bounding box center [324, 68] width 31 height 16
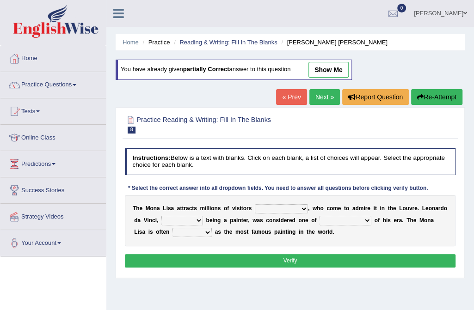
click at [293, 208] on select "around the year the all year all year round per year" at bounding box center [281, 208] width 53 height 9
select select "per year"
click at [255, 204] on select "around the year the all year all year round per year" at bounding box center [281, 208] width 53 height 9
click at [184, 220] on select "rather than as much as as well as as long as" at bounding box center [182, 220] width 42 height 9
select select "as long as"
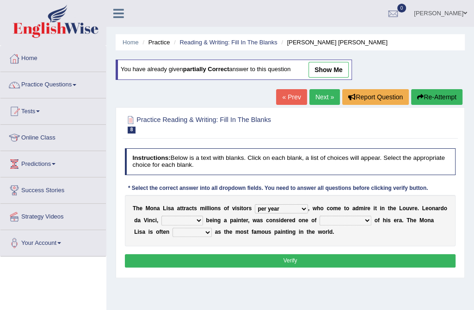
click at [161, 216] on select "rather than as much as as well as as long as" at bounding box center [182, 220] width 42 height 9
click at [343, 218] on select "better artists artist the better artist the best artists" at bounding box center [345, 220] width 52 height 9
select select "the best artists"
click at [319, 216] on select "better artists artist the better artist the best artists" at bounding box center [345, 220] width 52 height 9
click at [172, 231] on select "classified suggested predicted described" at bounding box center [191, 232] width 39 height 9
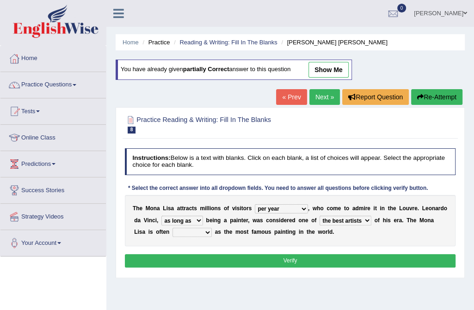
select select "described"
click at [172, 228] on select "classified suggested predicted described" at bounding box center [191, 232] width 39 height 9
click at [280, 257] on button "Verify" at bounding box center [290, 260] width 331 height 13
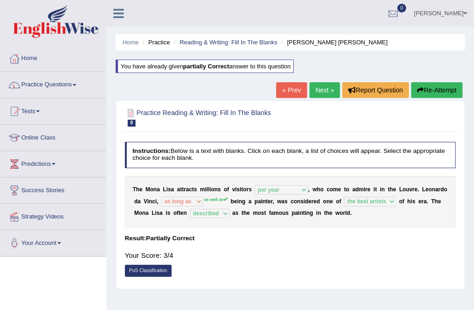
click at [323, 86] on link "Next »" at bounding box center [324, 90] width 31 height 16
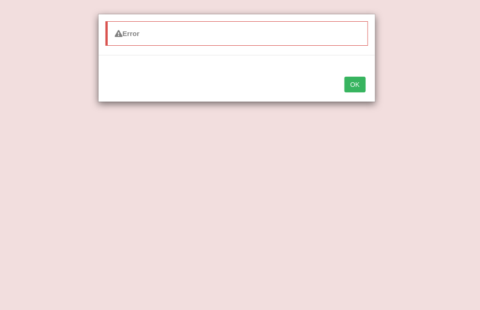
click at [359, 78] on button "OK" at bounding box center [354, 85] width 21 height 16
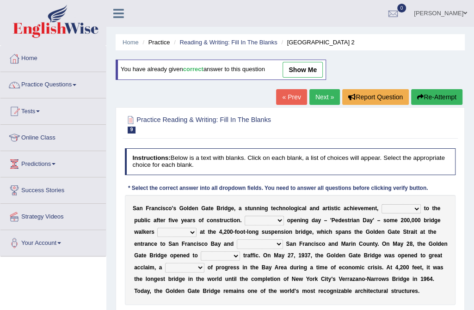
scroll to position [175, 0]
